Goal: Use online tool/utility: Utilize a website feature to perform a specific function

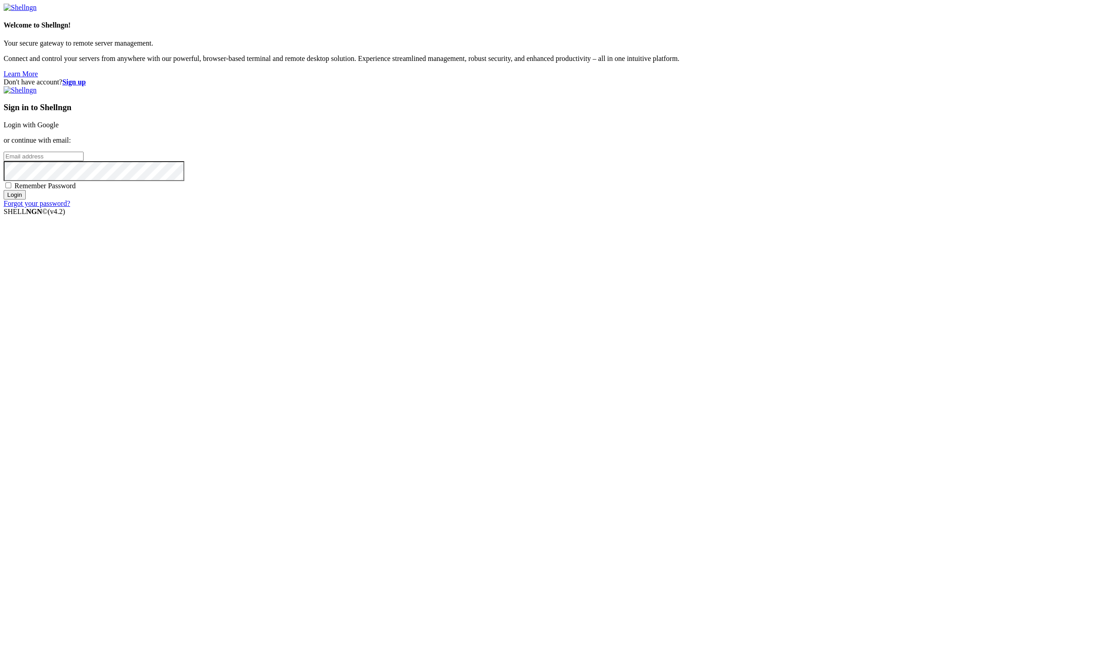
click at [179, 14] on span at bounding box center [175, 9] width 7 height 7
type input "[PERSON_NAME][EMAIL_ADDRESS][DOMAIN_NAME]"
click at [26, 200] on input "Login" at bounding box center [15, 194] width 22 height 9
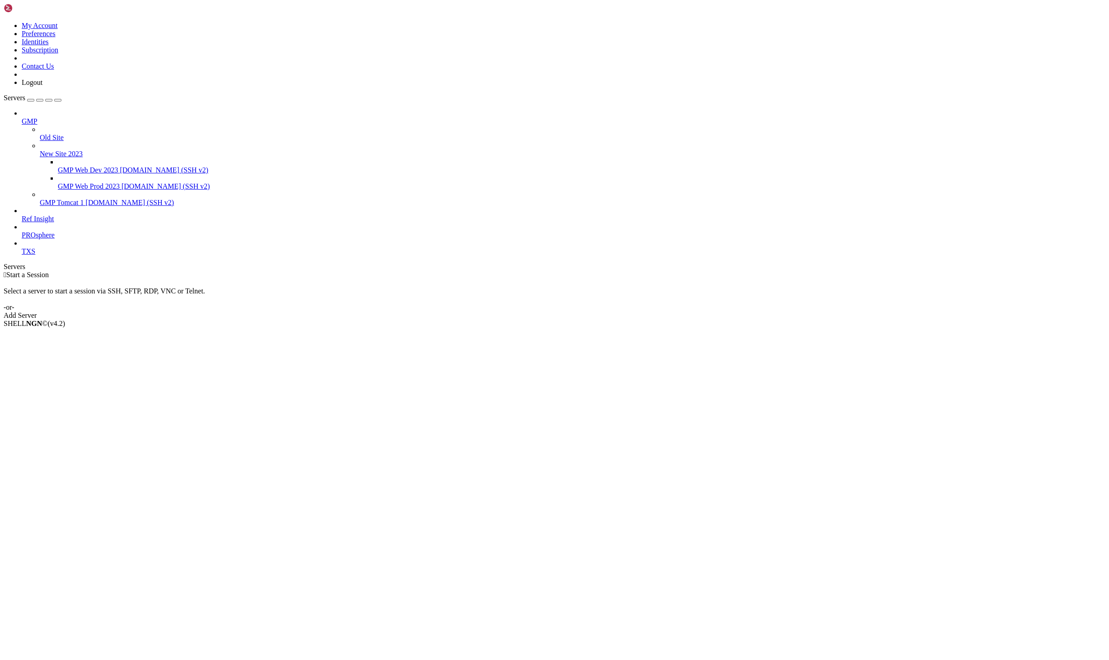
click at [22, 117] on icon at bounding box center [22, 117] width 0 height 0
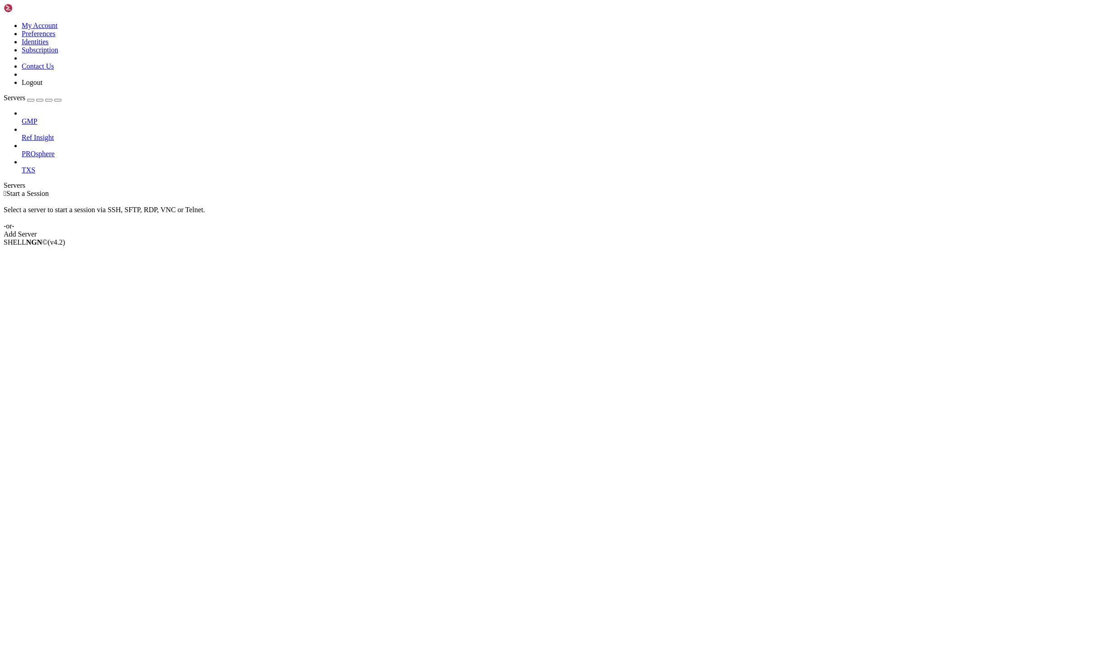
click at [22, 166] on icon at bounding box center [22, 166] width 0 height 0
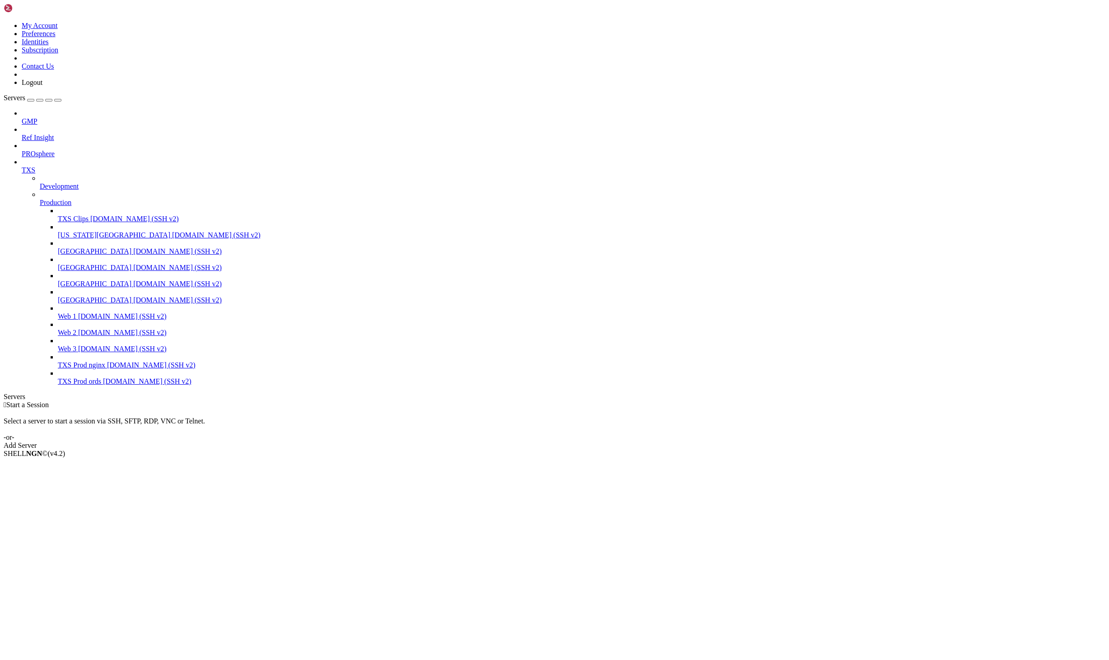
click at [75, 320] on span "Web 1" at bounding box center [67, 316] width 19 height 8
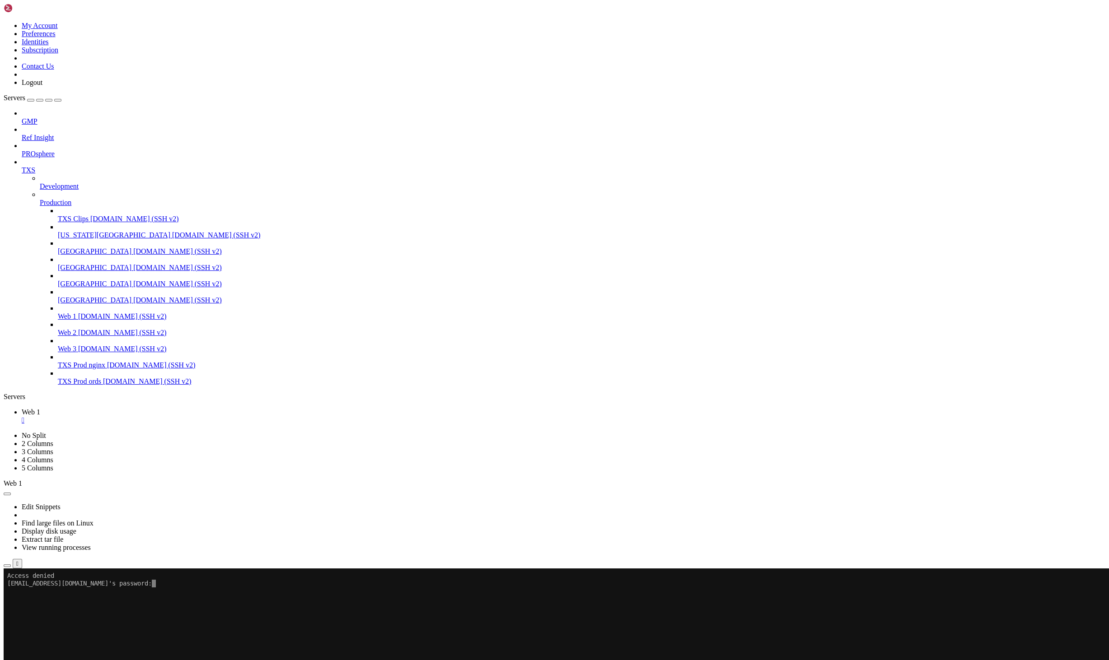
click at [107, 369] on span "[DOMAIN_NAME] (SSH v2)" at bounding box center [151, 365] width 89 height 8
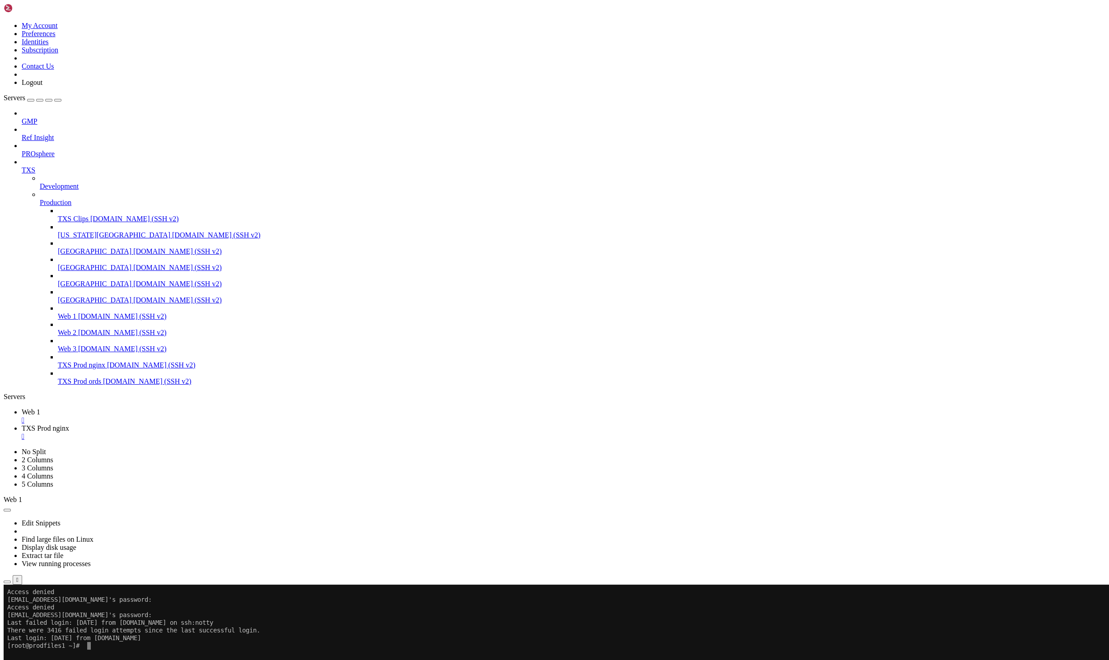
scroll to position [537, 0]
